Goal: Information Seeking & Learning: Check status

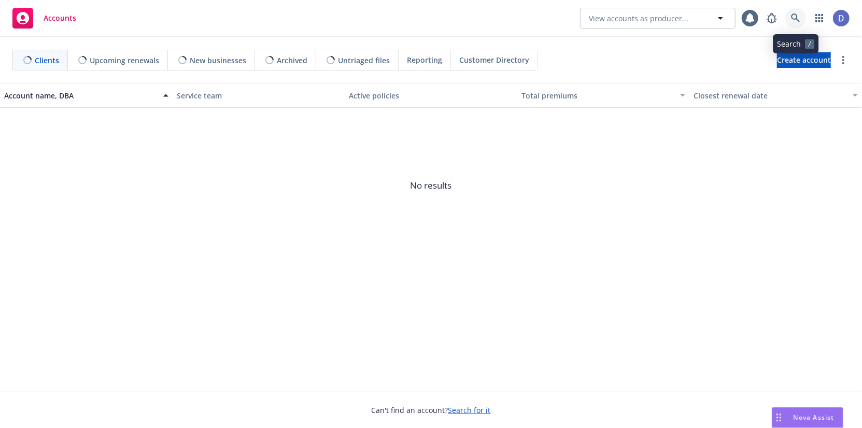
click at [799, 26] on link at bounding box center [796, 18] width 21 height 21
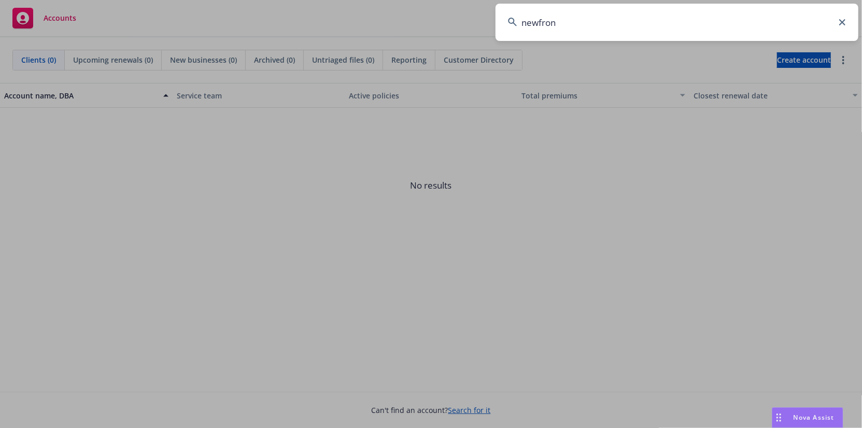
type input "newfront"
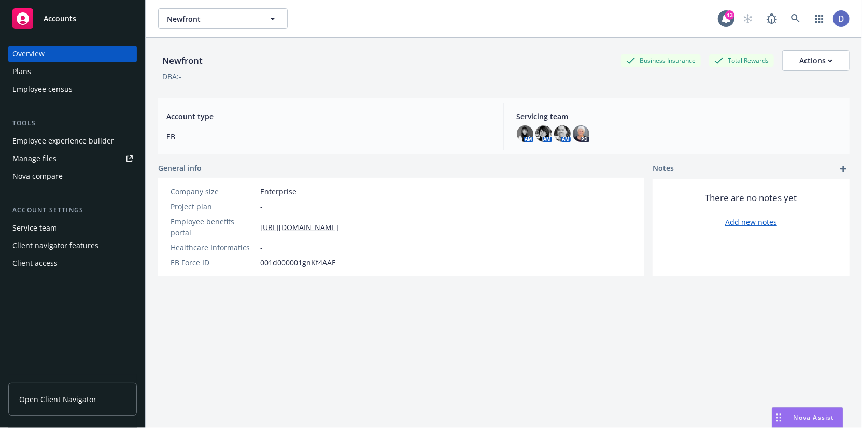
click at [61, 92] on div "Employee census" at bounding box center [42, 89] width 60 height 17
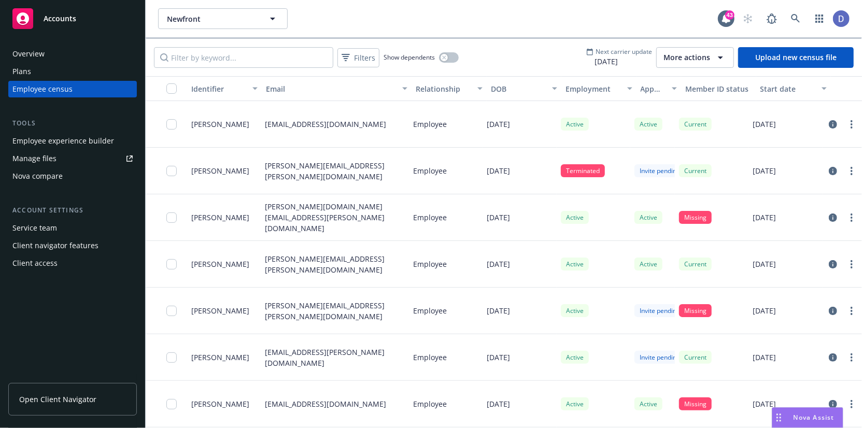
click at [680, 62] on span "More actions" at bounding box center [687, 57] width 47 height 10
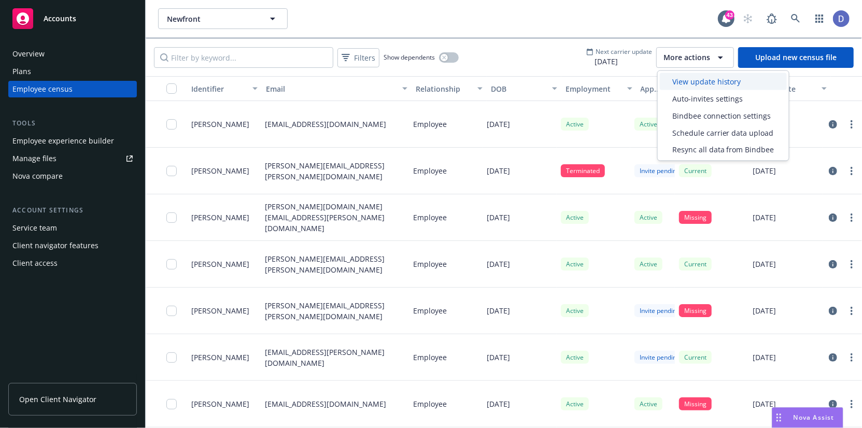
click at [682, 78] on span "View update history" at bounding box center [707, 81] width 69 height 11
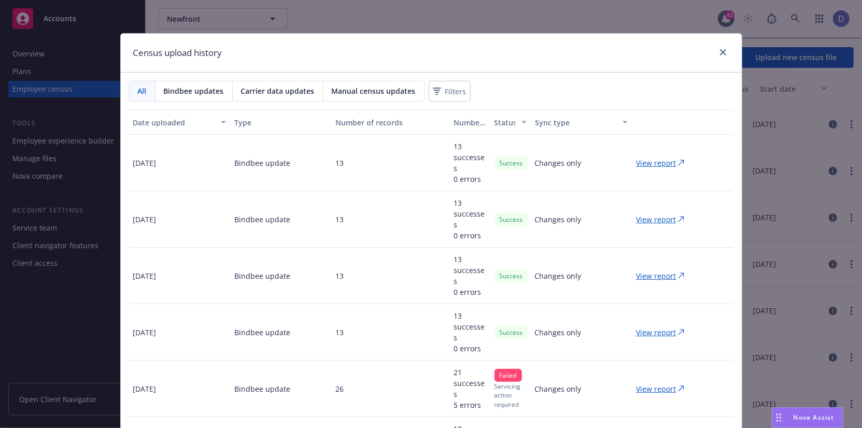
click at [208, 91] on span "Bindbee updates" at bounding box center [194, 91] width 60 height 11
click at [258, 81] on div "Carrier data updates" at bounding box center [278, 91] width 91 height 20
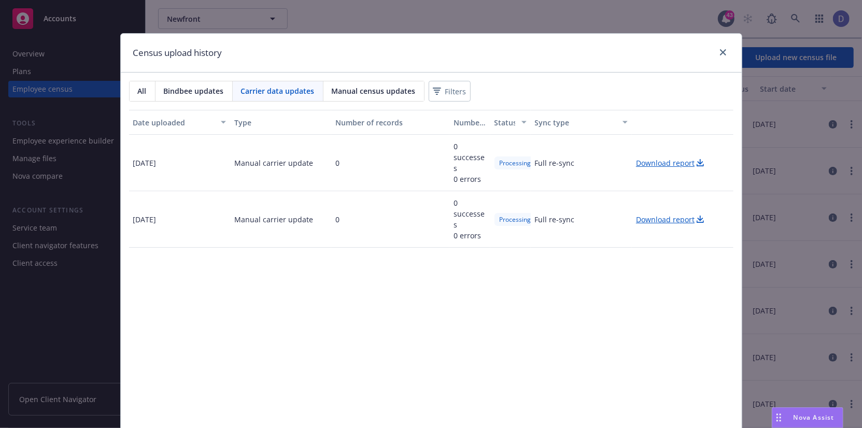
click at [174, 86] on span "Bindbee updates" at bounding box center [194, 91] width 60 height 11
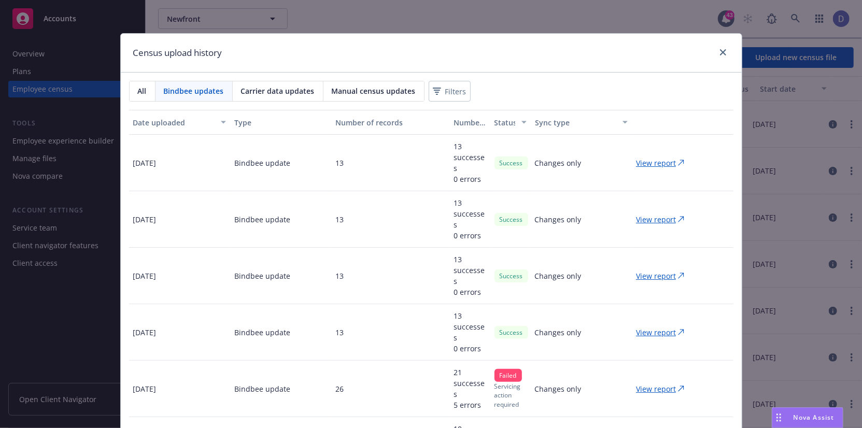
click at [793, 192] on div "Census upload history All Bindbee updates Carrier data updates Manual census up…" at bounding box center [431, 214] width 862 height 428
click at [648, 158] on p "View report" at bounding box center [656, 163] width 40 height 11
click at [769, 46] on div "Census upload history All Bindbee updates Carrier data updates Manual census up…" at bounding box center [431, 214] width 862 height 428
click at [721, 55] on icon "close" at bounding box center [723, 52] width 6 height 6
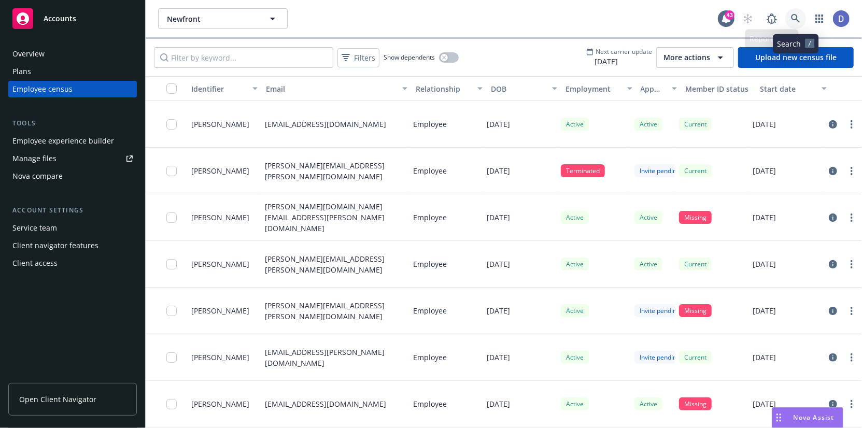
click at [792, 15] on icon at bounding box center [795, 18] width 9 height 9
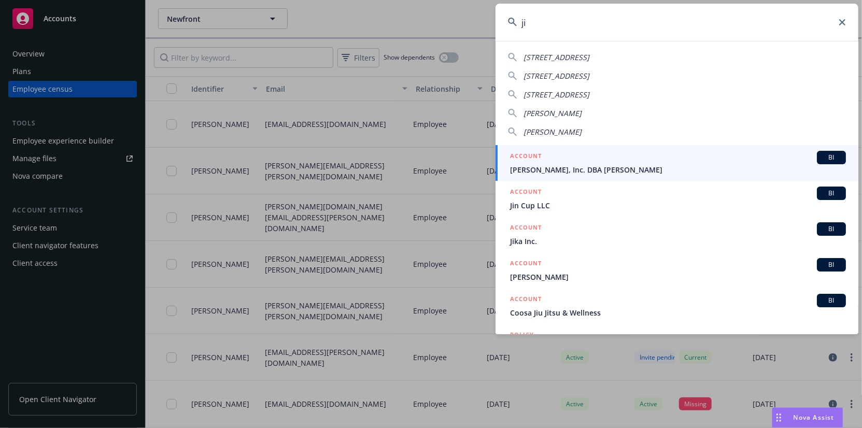
type input "j"
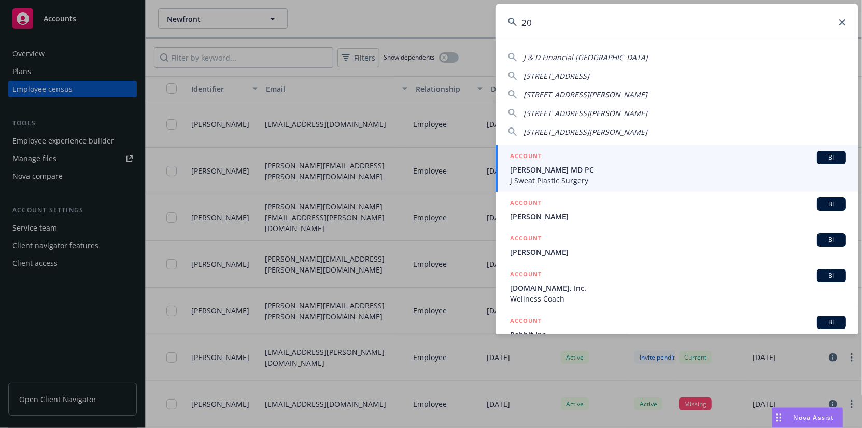
type input "2"
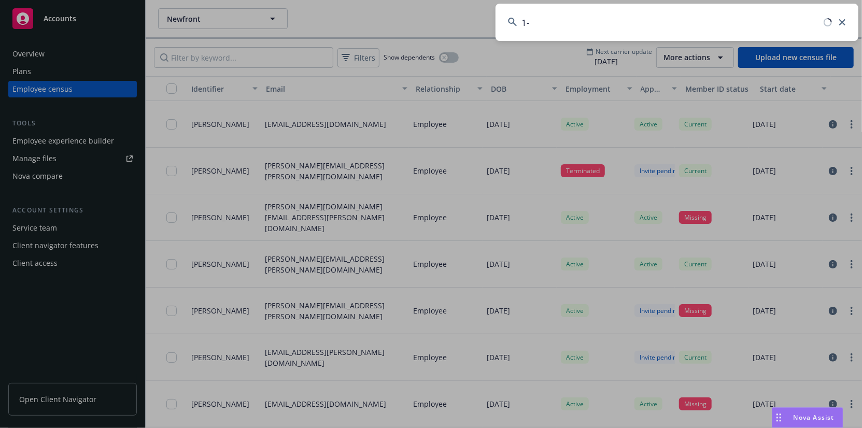
type input "1"
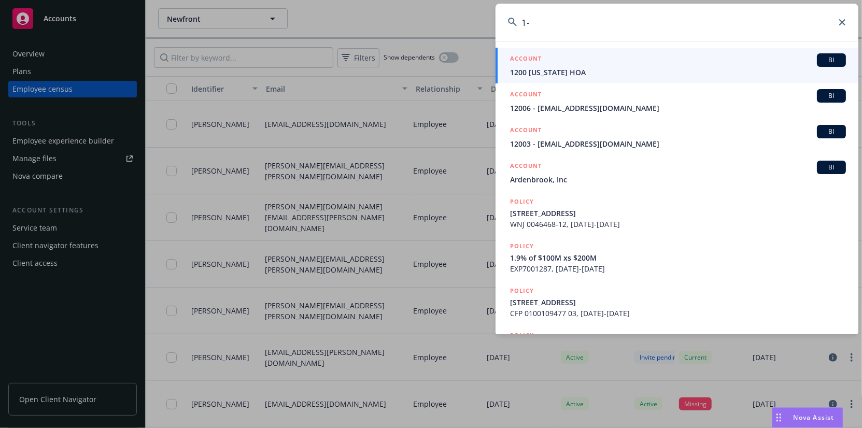
type input "1"
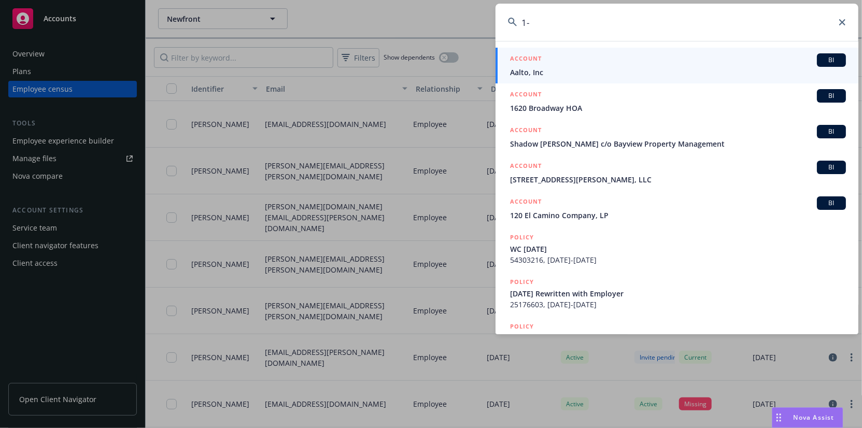
type input "1"
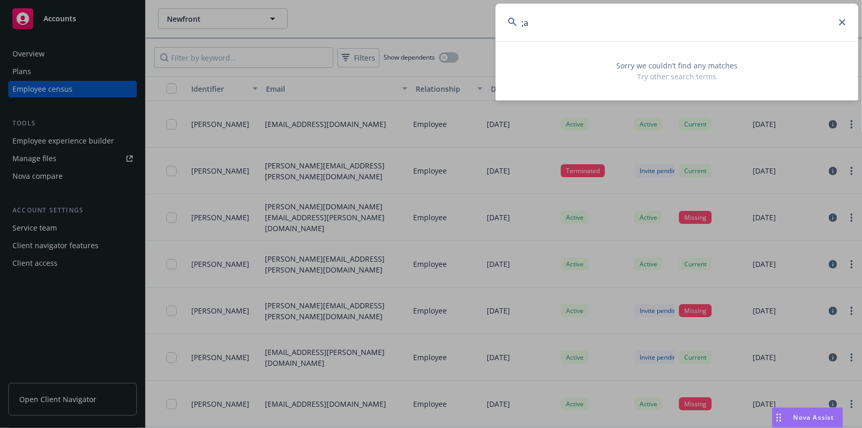
type input ";"
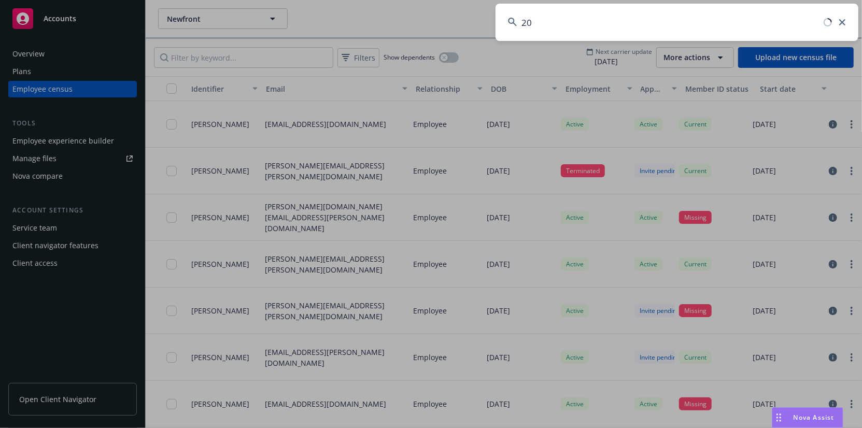
type input "2"
click at [650, 22] on input at bounding box center [677, 22] width 363 height 37
type input "mntn"
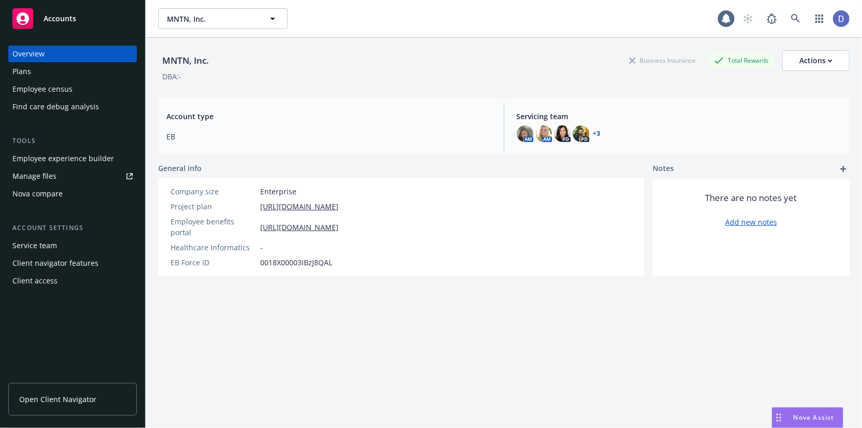
click at [101, 93] on div "Employee census" at bounding box center [72, 89] width 120 height 17
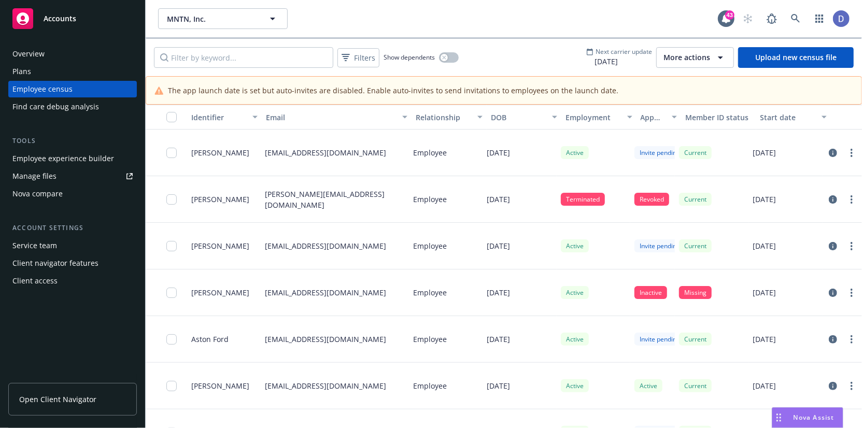
click at [691, 59] on span "More actions" at bounding box center [687, 57] width 47 height 10
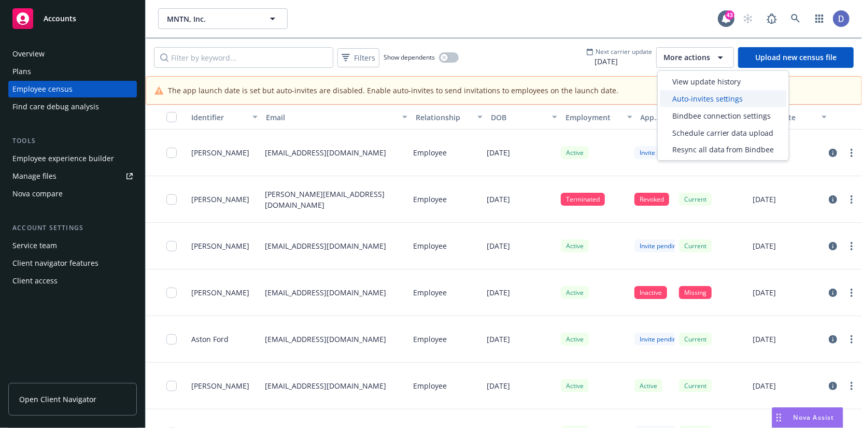
click at [696, 95] on span "Auto-invites settings" at bounding box center [708, 98] width 71 height 11
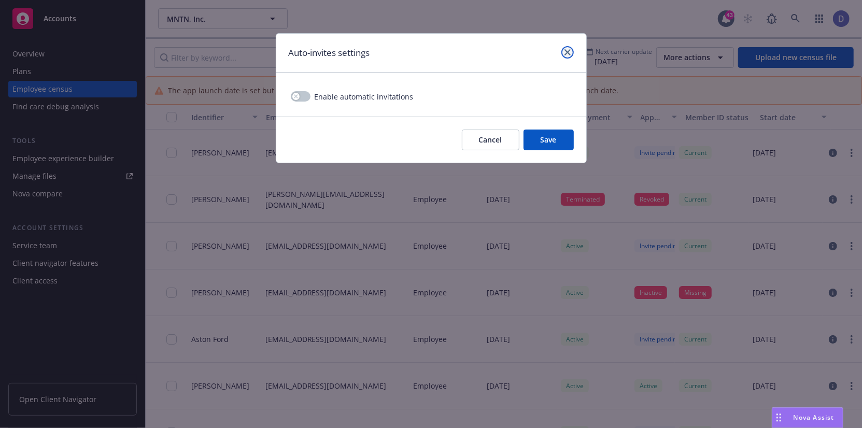
click at [563, 50] on link "close" at bounding box center [568, 52] width 12 height 12
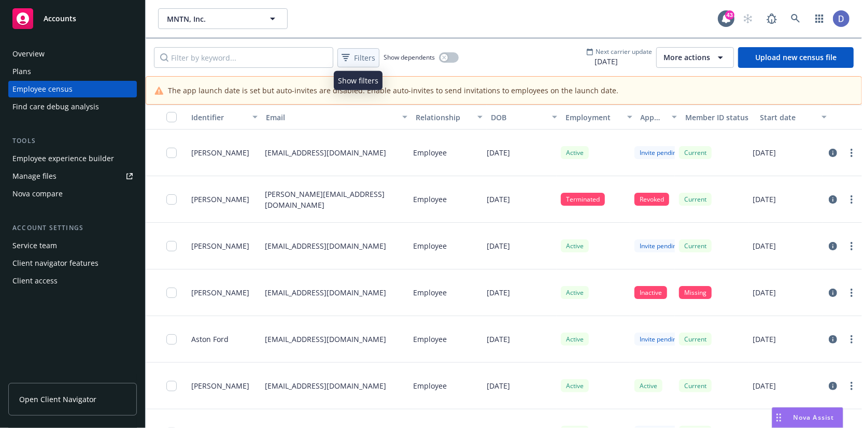
click at [348, 63] on div "Filters" at bounding box center [359, 57] width 38 height 15
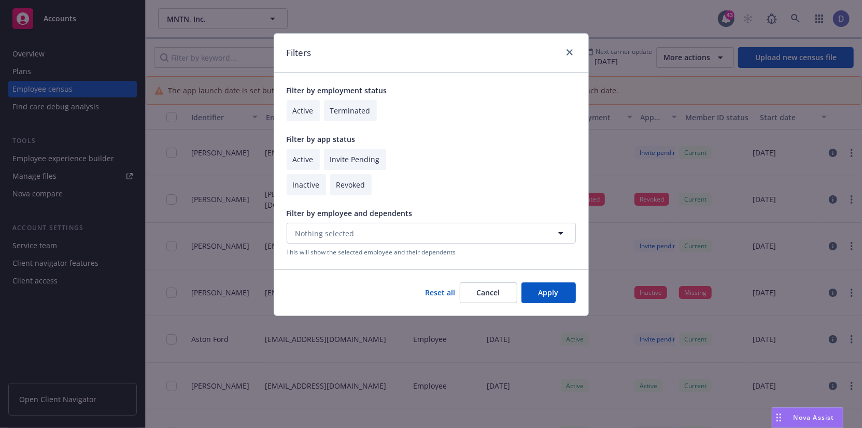
click at [305, 187] on input "checkbox" at bounding box center [306, 184] width 39 height 21
checkbox input "true"
click at [555, 290] on button "Apply" at bounding box center [549, 293] width 54 height 21
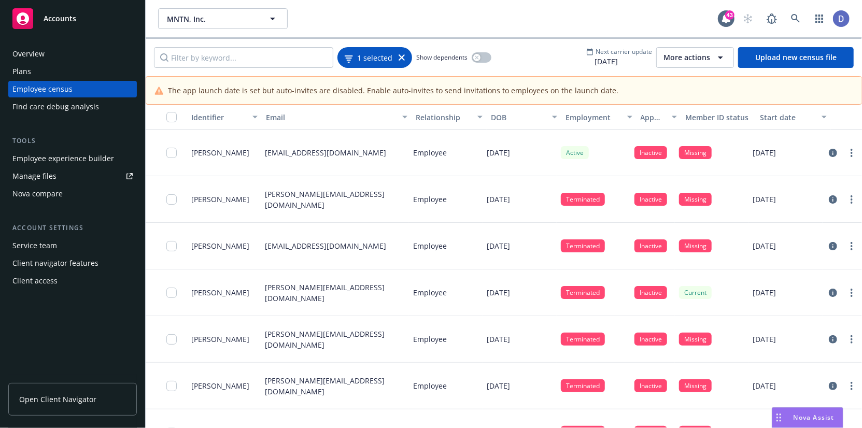
click at [369, 56] on span "1 selected" at bounding box center [374, 57] width 35 height 11
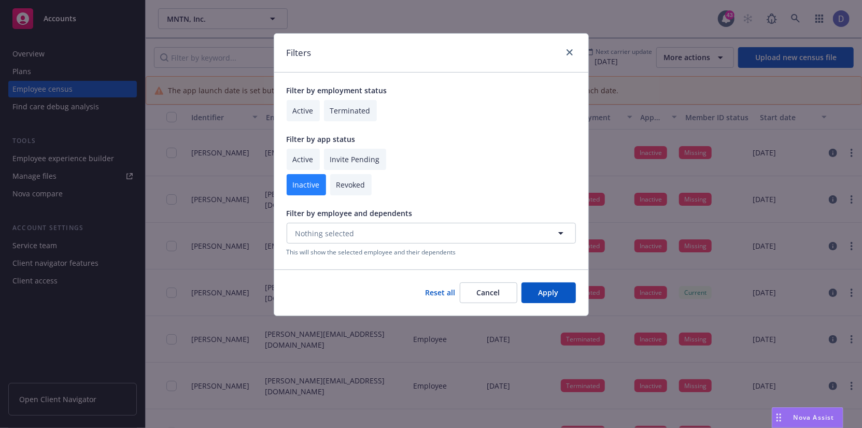
click at [304, 113] on input "checkbox" at bounding box center [303, 110] width 33 height 21
checkbox input "true"
click at [547, 292] on button "Apply" at bounding box center [549, 293] width 54 height 21
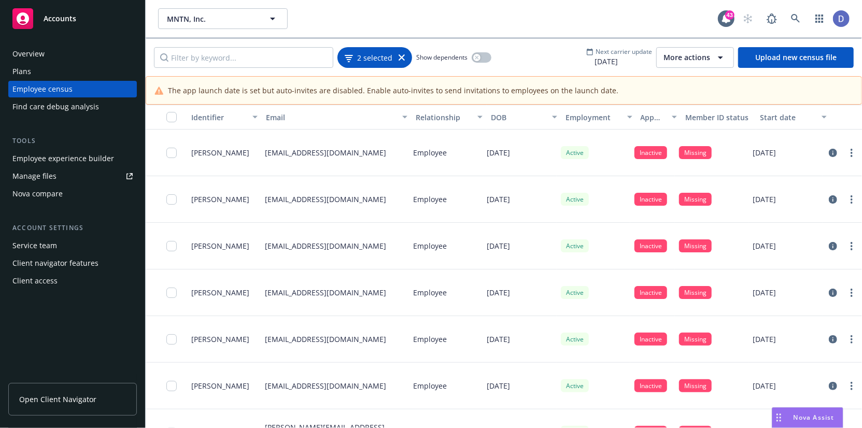
click at [399, 57] on icon at bounding box center [402, 57] width 6 height 6
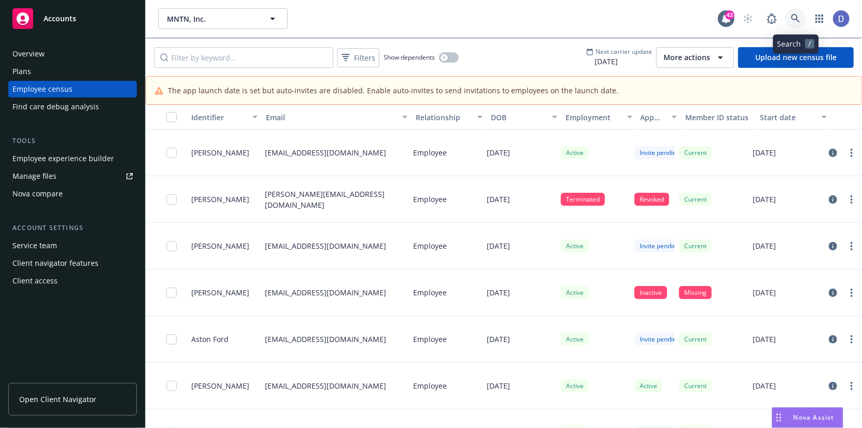
click at [796, 13] on link at bounding box center [796, 18] width 21 height 21
click at [699, 61] on span "More actions" at bounding box center [687, 57] width 47 height 10
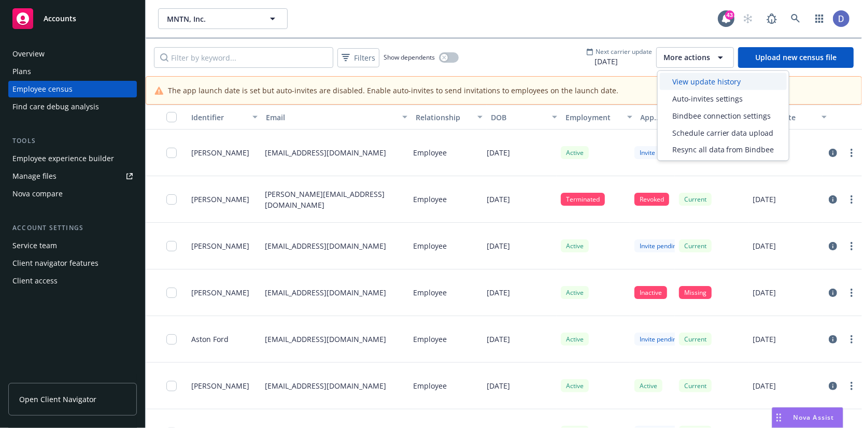
click at [700, 82] on span "View update history" at bounding box center [707, 81] width 69 height 11
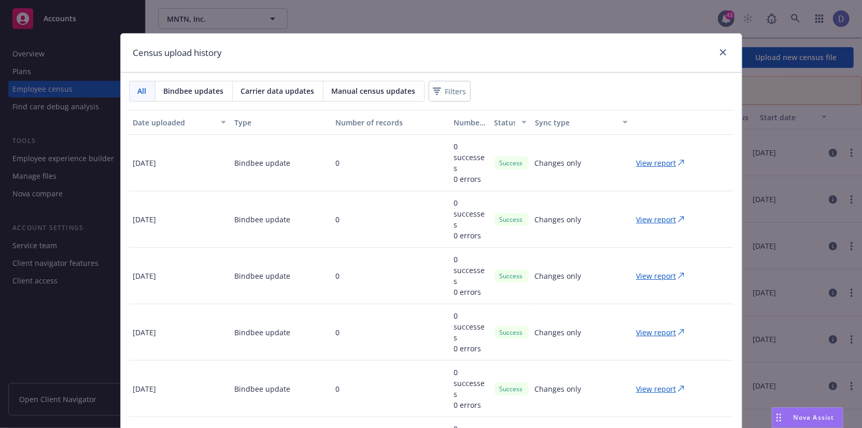
click at [626, 11] on div "Census upload history All Bindbee updates Carrier data updates Manual census up…" at bounding box center [431, 214] width 862 height 428
click at [188, 93] on span "Bindbee updates" at bounding box center [194, 91] width 60 height 11
click at [720, 52] on icon "close" at bounding box center [723, 52] width 6 height 6
